Goal: Information Seeking & Learning: Learn about a topic

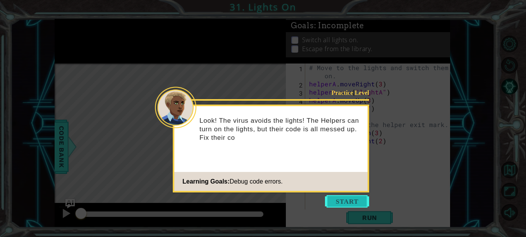
click at [353, 203] on button "Start" at bounding box center [347, 201] width 44 height 12
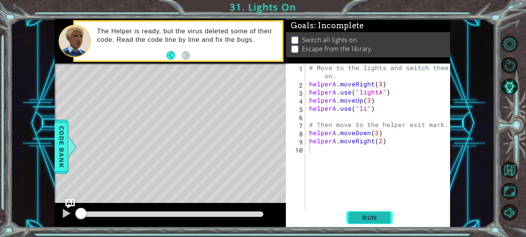
click at [379, 218] on span "Run" at bounding box center [369, 218] width 31 height 8
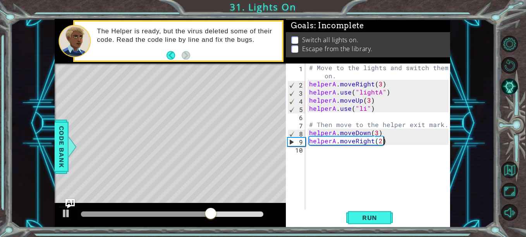
click at [397, 142] on div "# Move to the lights and switch them on. helperA . moveRight ( 3 ) helperA . us…" at bounding box center [379, 148] width 145 height 171
type textarea "h"
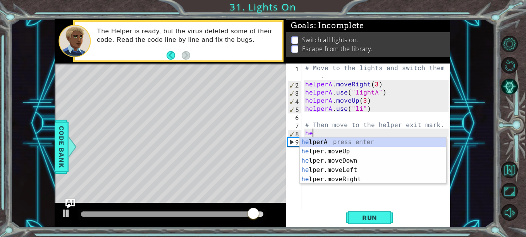
type textarea "h"
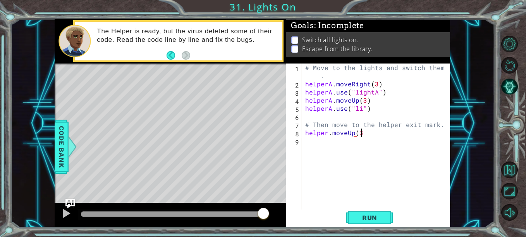
scroll to position [0, 3]
type textarea "helper.moveUp(3)"
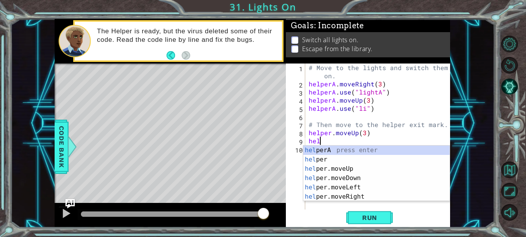
scroll to position [0, 0]
click at [330, 134] on div "# Move to the lights and switch them on. helperA . moveRight ( 3 ) helperA . us…" at bounding box center [379, 148] width 145 height 171
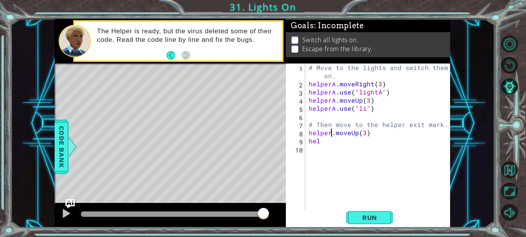
type textarea "helperA.moveUp(3)"
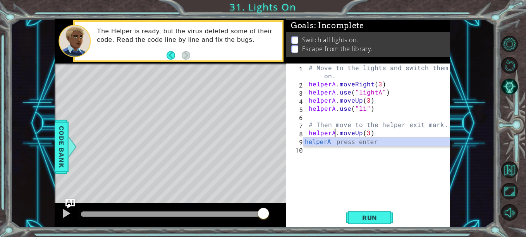
scroll to position [0, 2]
click at [382, 134] on div "# Move to the lights and switch them on. helperA . moveRight ( 3 ) helperA . us…" at bounding box center [379, 148] width 145 height 171
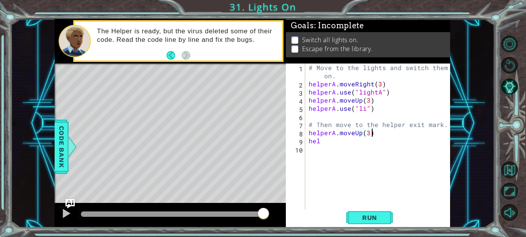
scroll to position [0, 0]
click at [329, 148] on div "# Move to the lights and switch them on. helperA . moveRight ( 3 ) helperA . us…" at bounding box center [379, 148] width 145 height 171
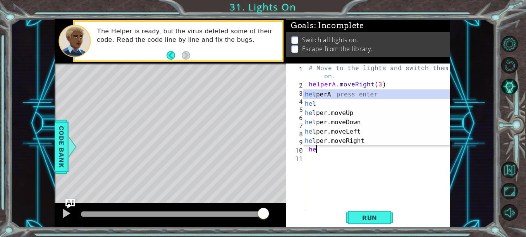
type textarea "h"
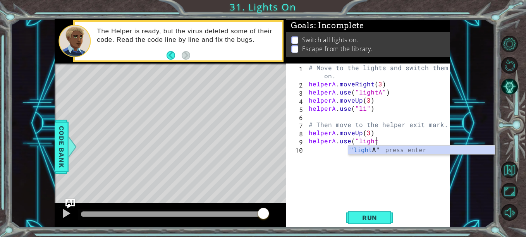
scroll to position [0, 4]
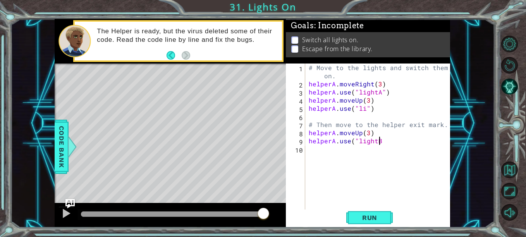
type textarea "helperA.use("lightB)"
type textarea "helperA.moveDown()"
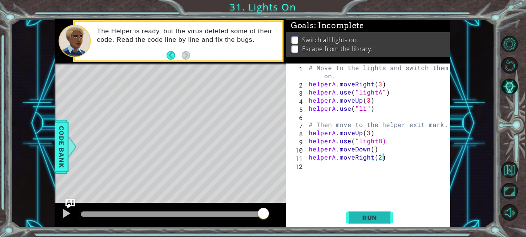
click at [372, 214] on span "Run" at bounding box center [369, 218] width 31 height 8
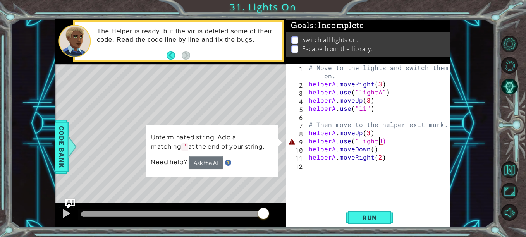
click at [379, 141] on div "# Move to the lights and switch them on. helperA . moveRight ( 3 ) helperA . us…" at bounding box center [379, 148] width 145 height 171
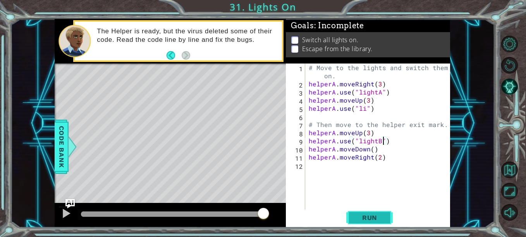
type textarea "helperA.use("lightB")"
click at [384, 216] on span "Run" at bounding box center [369, 218] width 31 height 8
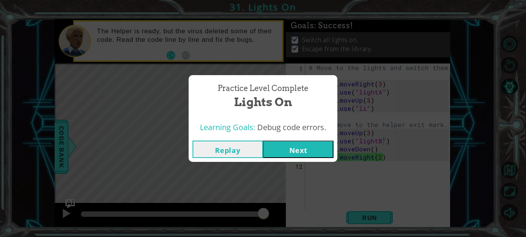
click at [291, 147] on button "Next" at bounding box center [298, 148] width 70 height 17
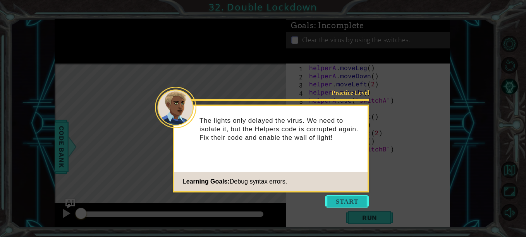
click at [351, 199] on button "Start" at bounding box center [347, 201] width 44 height 12
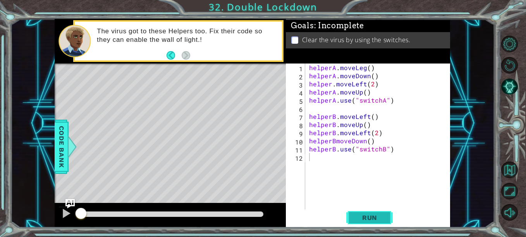
click at [369, 219] on span "Run" at bounding box center [369, 218] width 31 height 8
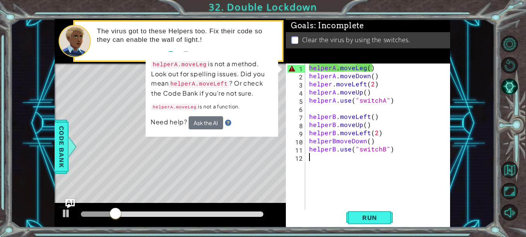
click at [363, 67] on div "helperA . moveLeg ( ) helperA . moveDown ( ) helper . moveLeft ( 2 ) helperA . …" at bounding box center [379, 144] width 145 height 163
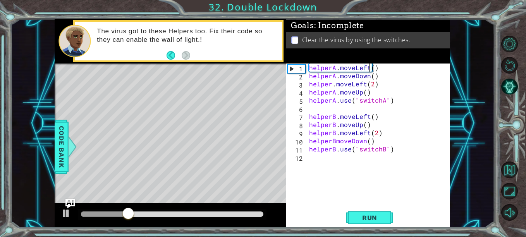
scroll to position [0, 4]
click at [373, 216] on span "Run" at bounding box center [369, 218] width 31 height 8
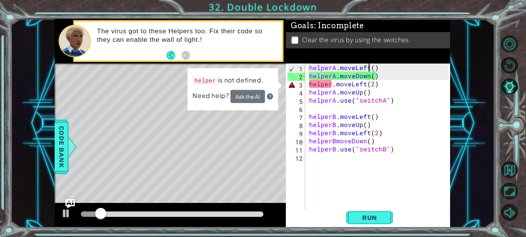
click at [331, 82] on div "helperA . moveLeft ( ) helperA . moveDown ( ) helper . moveLeft ( 2 ) helperA .…" at bounding box center [379, 144] width 145 height 163
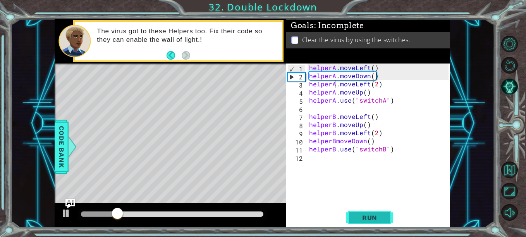
click at [370, 218] on span "Run" at bounding box center [369, 218] width 31 height 8
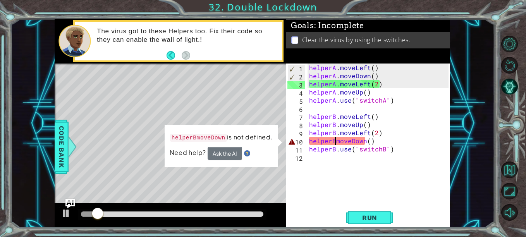
click at [336, 141] on div "helperA . moveLeft ( ) helperA . moveDown ( ) helperA . moveLeft ( 2 ) helperA …" at bounding box center [379, 144] width 145 height 163
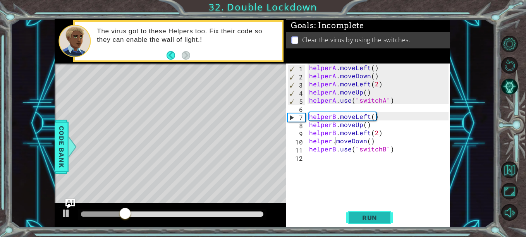
click at [377, 223] on button "Run" at bounding box center [369, 217] width 46 height 16
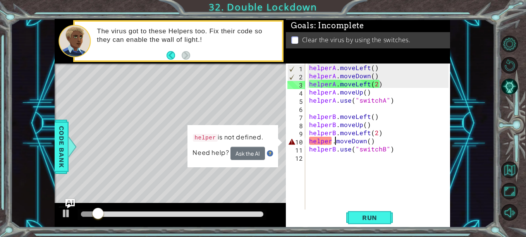
click at [330, 141] on div "helperA . moveLeft ( ) helperA . moveDown ( ) helperA . moveLeft ( 2 ) helperA …" at bounding box center [379, 144] width 145 height 163
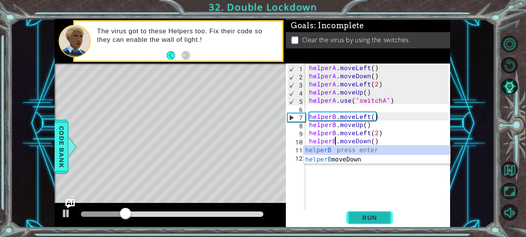
type textarea "helperB.moveDown()"
click at [376, 225] on button "Run" at bounding box center [369, 217] width 46 height 16
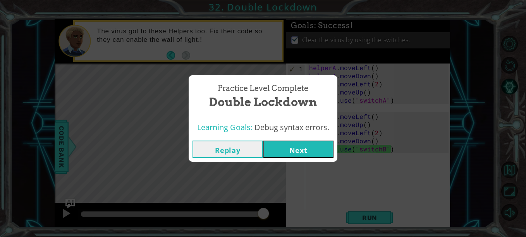
click at [316, 151] on button "Next" at bounding box center [298, 148] width 70 height 17
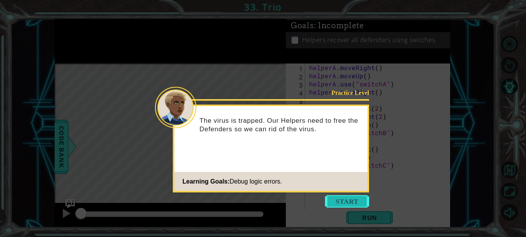
click at [354, 200] on button "Start" at bounding box center [347, 201] width 44 height 12
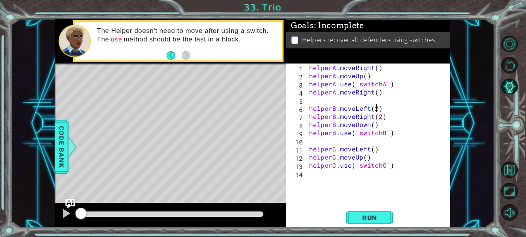
click at [377, 110] on div "helperA . moveRight ( ) helperA . moveUp ( ) helperA . use ( "switchA" ) helper…" at bounding box center [379, 144] width 145 height 163
type textarea "helperB.moveLeft(2)"
click at [399, 137] on div "helperA . moveRight ( ) helperA . moveUp ( ) helperA . use ( "switchA" ) helper…" at bounding box center [379, 144] width 145 height 163
click at [355, 218] on button "Run" at bounding box center [369, 217] width 46 height 16
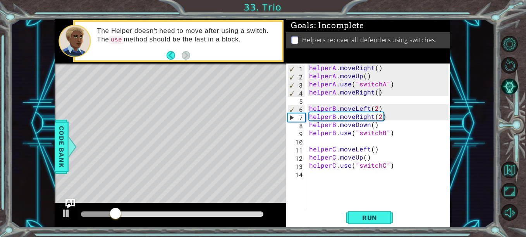
click at [383, 93] on div "helperA . moveRight ( ) helperA . moveUp ( ) helperA . use ( "switchA" ) helper…" at bounding box center [379, 144] width 145 height 163
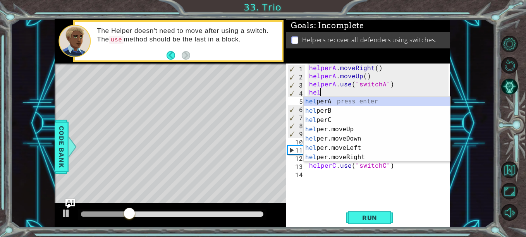
type textarea "h"
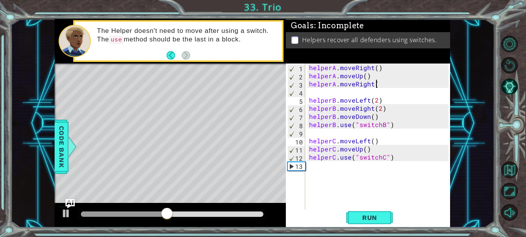
scroll to position [0, 4]
type textarea "helperA.moveRight()"
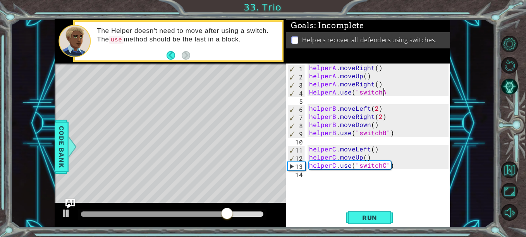
scroll to position [0, 5]
click at [377, 216] on span "Run" at bounding box center [369, 218] width 31 height 8
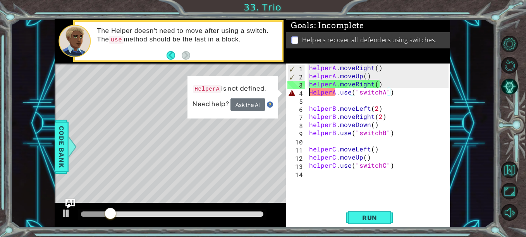
click at [310, 92] on div "helperA . moveRight ( ) helperA . moveUp ( ) helperA . moveRight ( ) HelperA . …" at bounding box center [379, 144] width 145 height 163
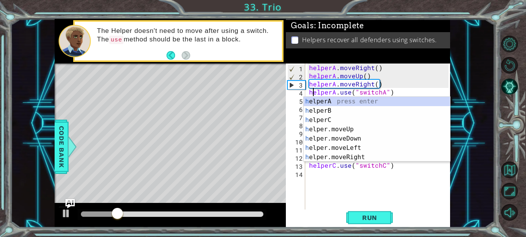
scroll to position [0, 0]
click at [367, 214] on span "Run" at bounding box center [369, 218] width 31 height 8
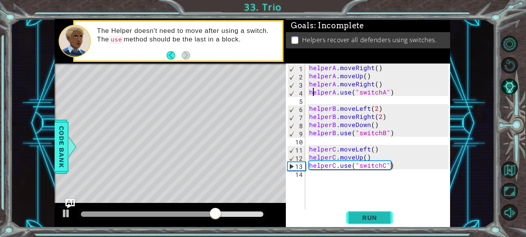
click at [351, 219] on button "Run" at bounding box center [369, 217] width 46 height 16
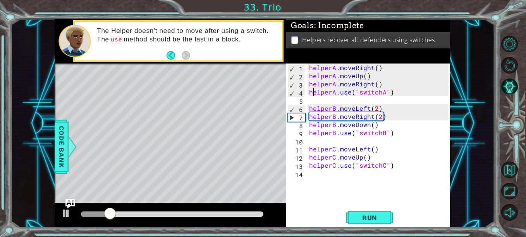
click at [386, 117] on div "helperA . moveRight ( ) helperA . moveUp ( ) helperA . moveRight ( ) helperA . …" at bounding box center [379, 144] width 145 height 163
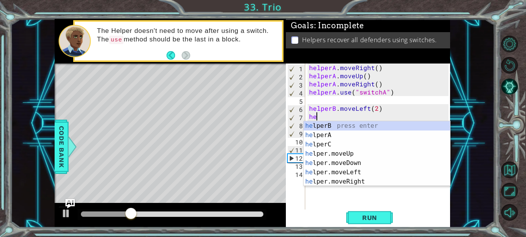
scroll to position [0, 0]
type textarea "h"
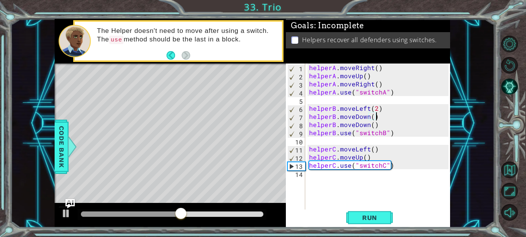
scroll to position [0, 4]
type textarea "helperB.moveDown()"
